Goal: Transaction & Acquisition: Purchase product/service

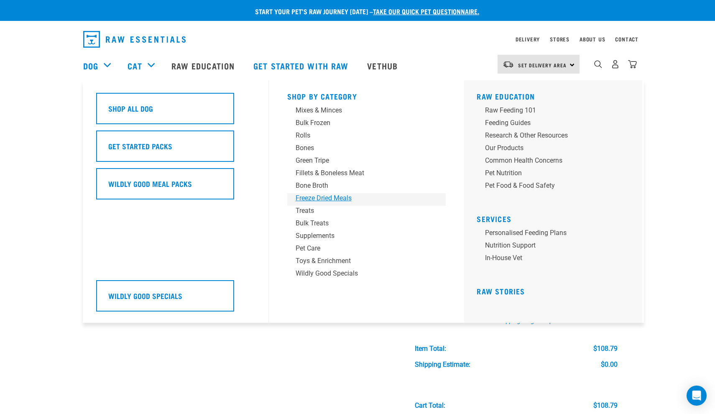
click at [337, 194] on div "Freeze Dried Meals" at bounding box center [361, 198] width 130 height 10
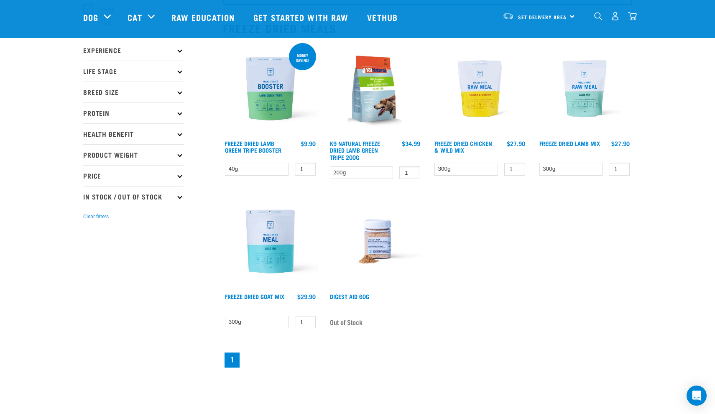
scroll to position [87, 0]
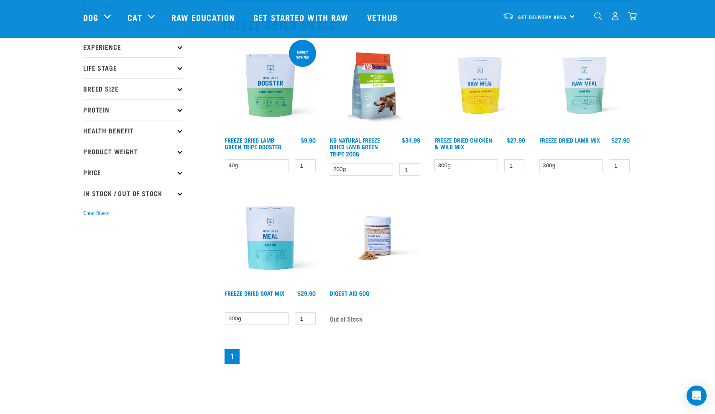
click at [474, 122] on img at bounding box center [479, 85] width 95 height 95
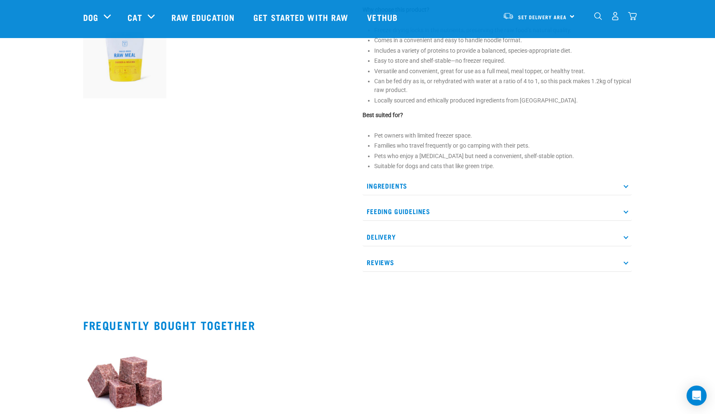
scroll to position [326, 0]
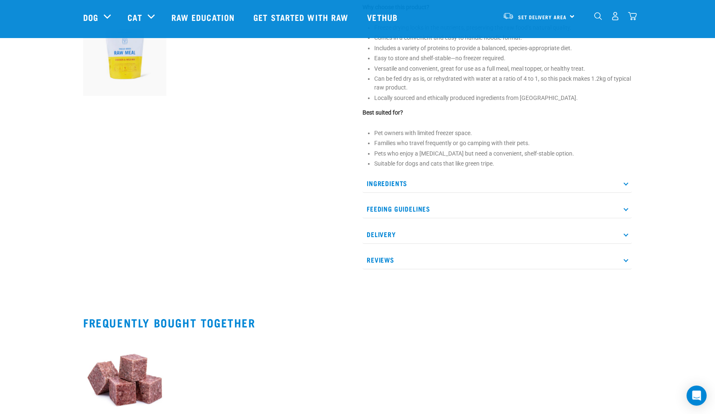
click at [629, 189] on p "Ingredients" at bounding box center [496, 183] width 269 height 19
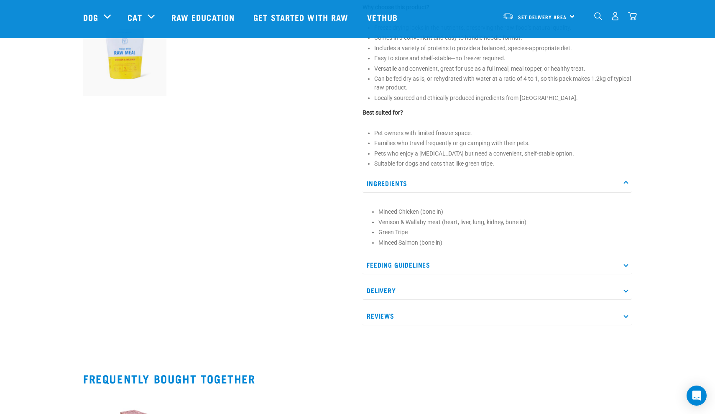
click at [625, 265] on icon at bounding box center [625, 264] width 5 height 5
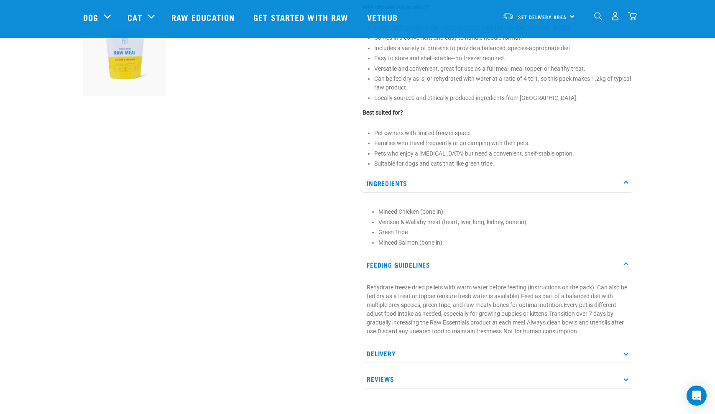
click at [613, 357] on p "Delivery" at bounding box center [496, 353] width 269 height 19
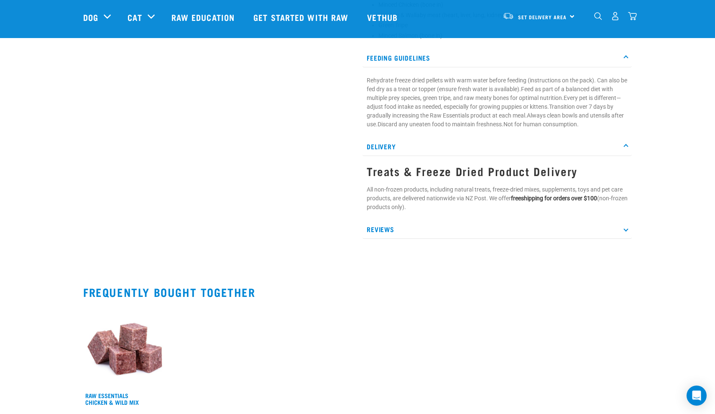
scroll to position [536, 0]
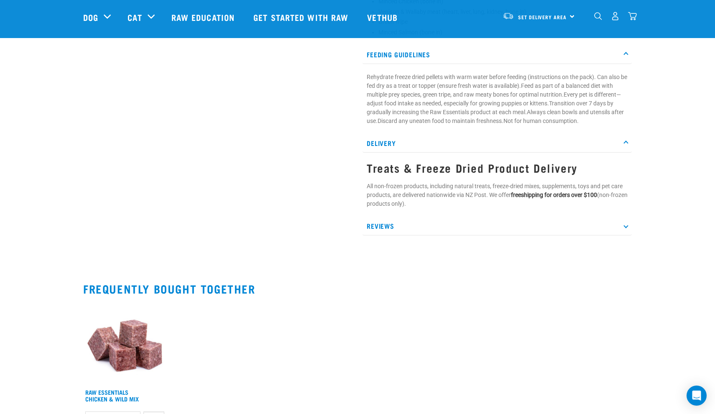
click at [619, 223] on p "Reviews" at bounding box center [496, 226] width 269 height 19
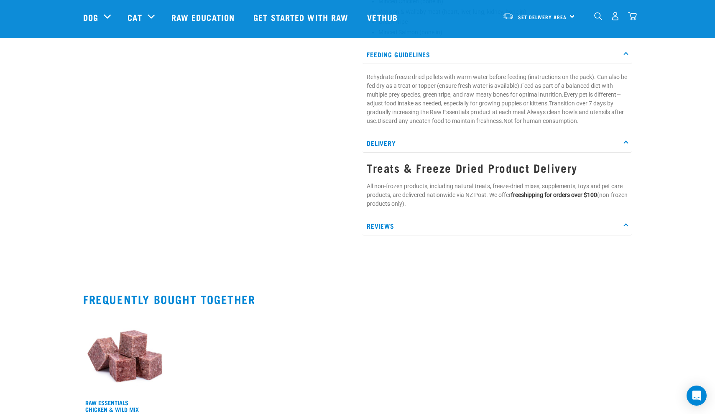
click at [619, 217] on p "Reviews" at bounding box center [496, 226] width 269 height 19
